Goal: Information Seeking & Learning: Find specific fact

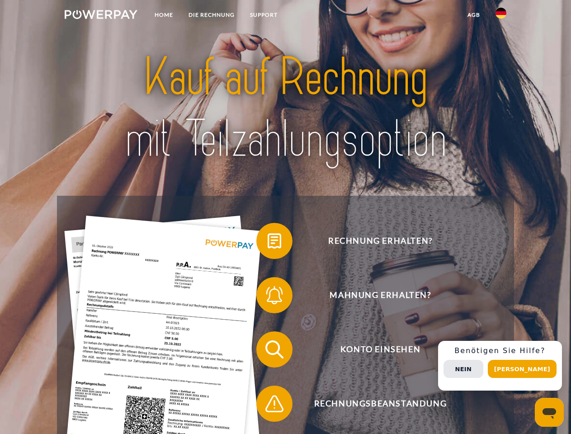
click at [101, 16] on img at bounding box center [101, 14] width 73 height 9
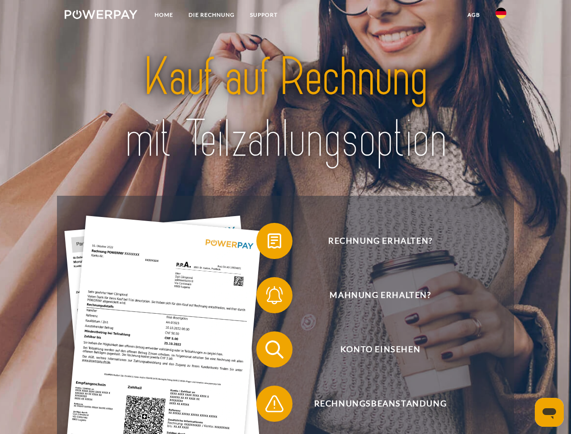
click at [501, 16] on img at bounding box center [500, 13] width 11 height 11
click at [473, 15] on link "agb" at bounding box center [474, 15] width 28 height 16
click at [268, 243] on span at bounding box center [260, 240] width 45 height 45
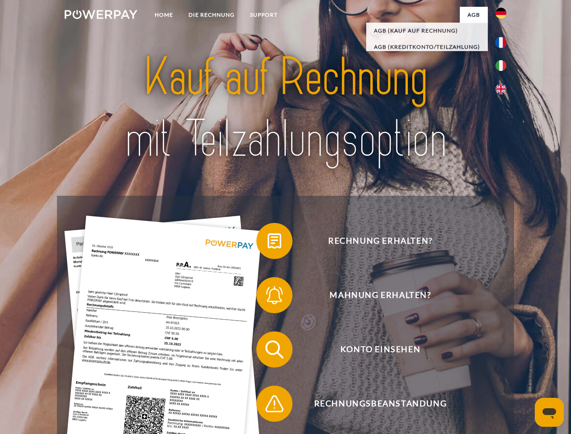
click at [268, 297] on span at bounding box center [260, 295] width 45 height 45
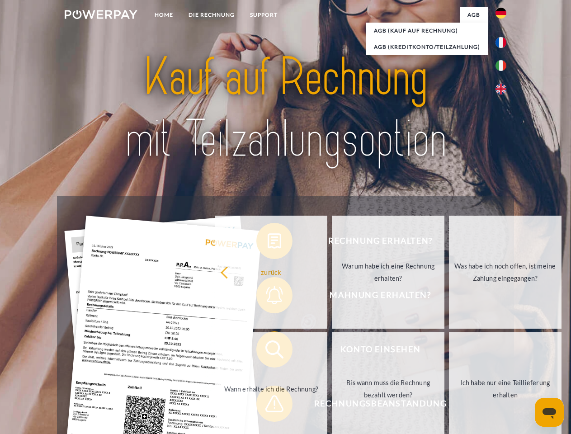
click at [332, 351] on link "Bis wann muss die Rechnung bezahlt werden?" at bounding box center [388, 388] width 113 height 113
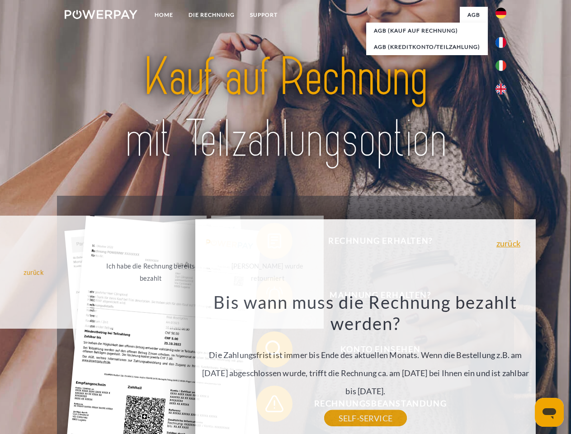
click at [268, 405] on div "Bis wann muss die Rechnung bezahlt werden? Die Zahlungsfrist ist immer bis Ende…" at bounding box center [366, 354] width 330 height 127
click at [503, 366] on div "Rechnung erhalten? Mahnung erhalten? Konto einsehen" at bounding box center [285, 377] width 456 height 362
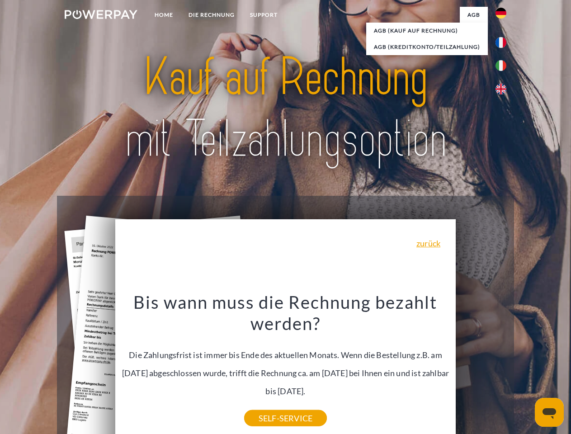
click at [481, 367] on span "Konto einsehen" at bounding box center [379, 349] width 221 height 36
click at [525, 369] on header "Home DIE RECHNUNG SUPPORT" at bounding box center [285, 312] width 571 height 624
